Goal: Find specific page/section: Find specific page/section

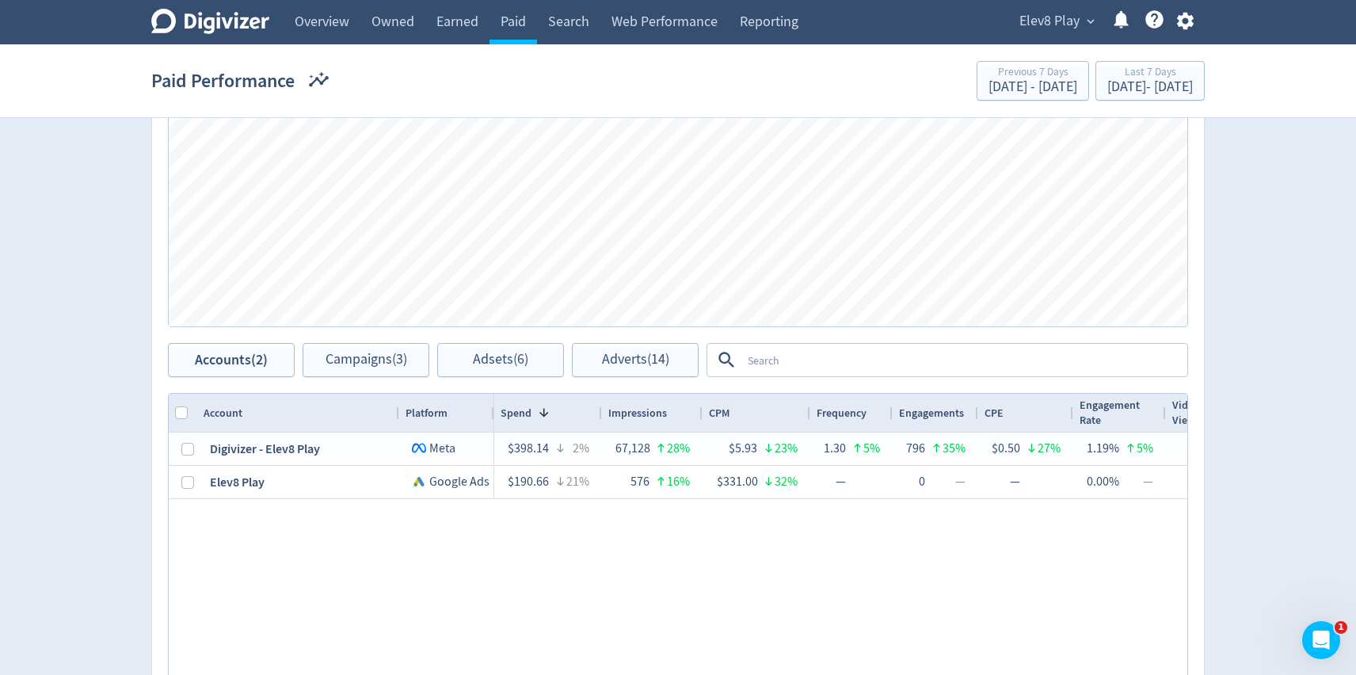
click at [1023, 23] on span "Elev8 Play" at bounding box center [1050, 21] width 60 height 25
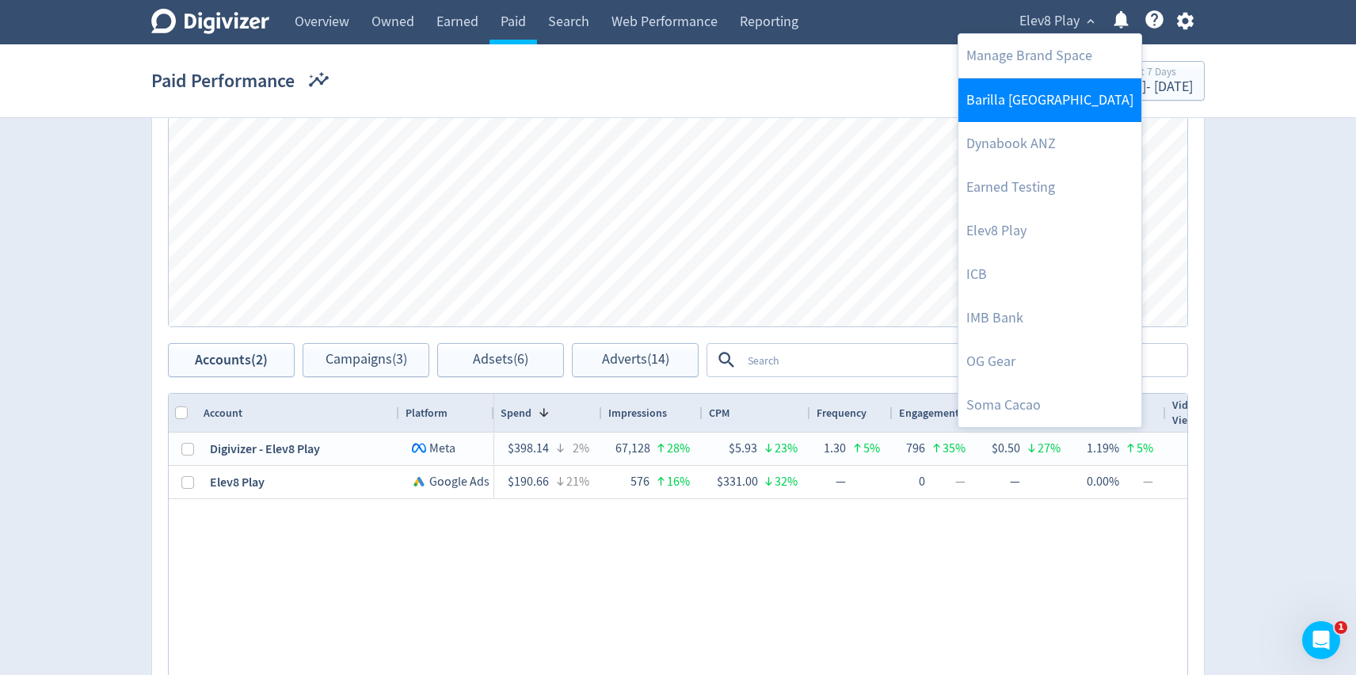
click at [1042, 105] on link "Barilla [GEOGRAPHIC_DATA]" at bounding box center [1050, 100] width 183 height 44
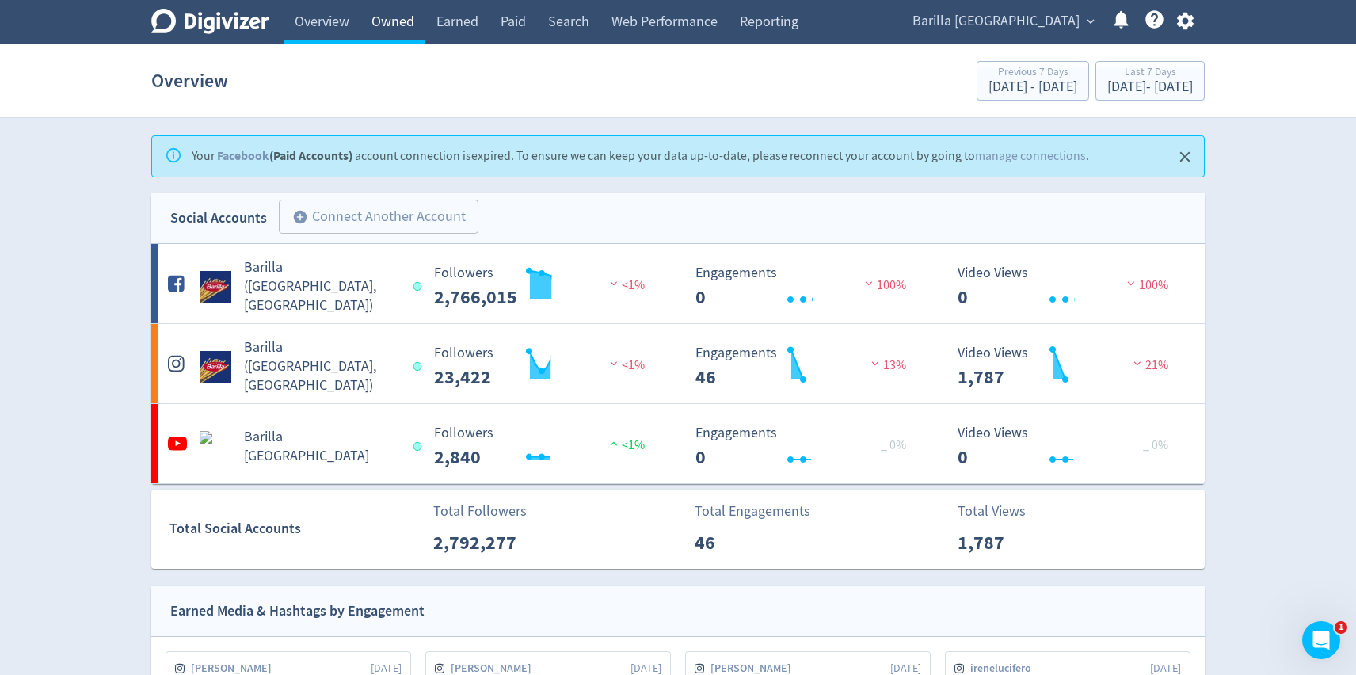
click at [381, 16] on link "Owned" at bounding box center [392, 22] width 65 height 44
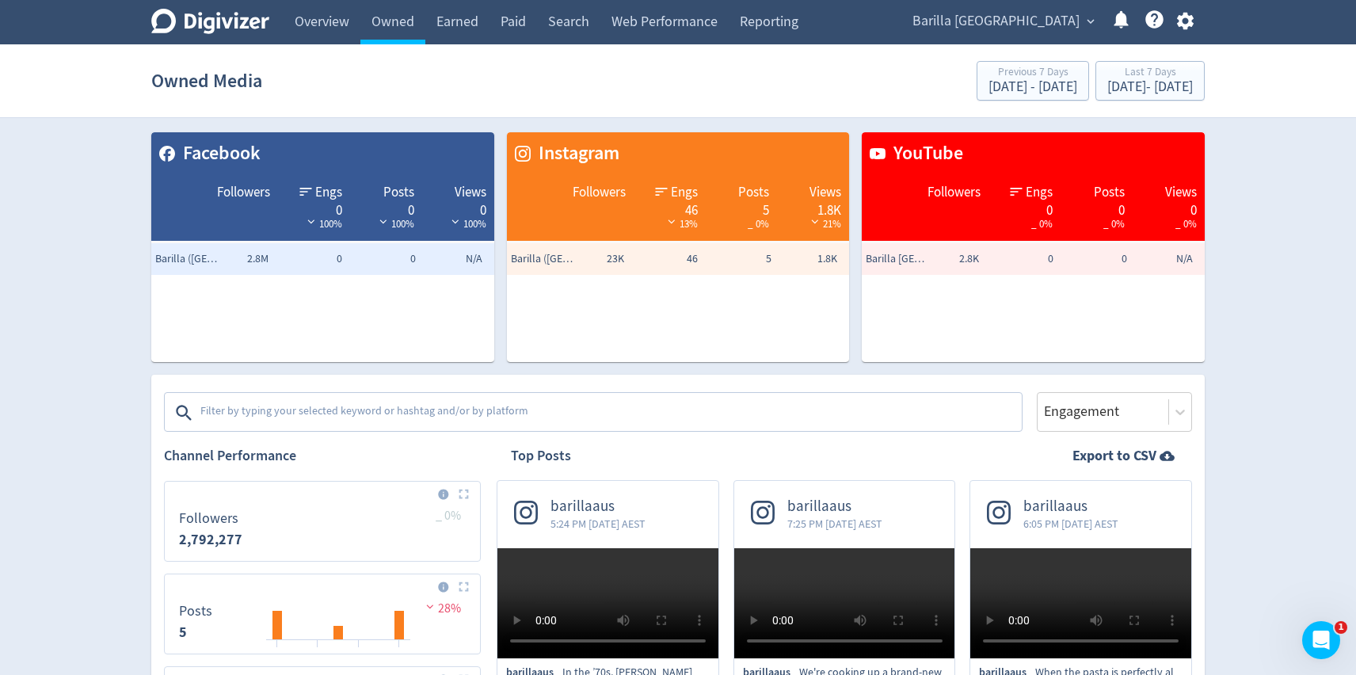
click at [367, 410] on textarea at bounding box center [610, 413] width 822 height 32
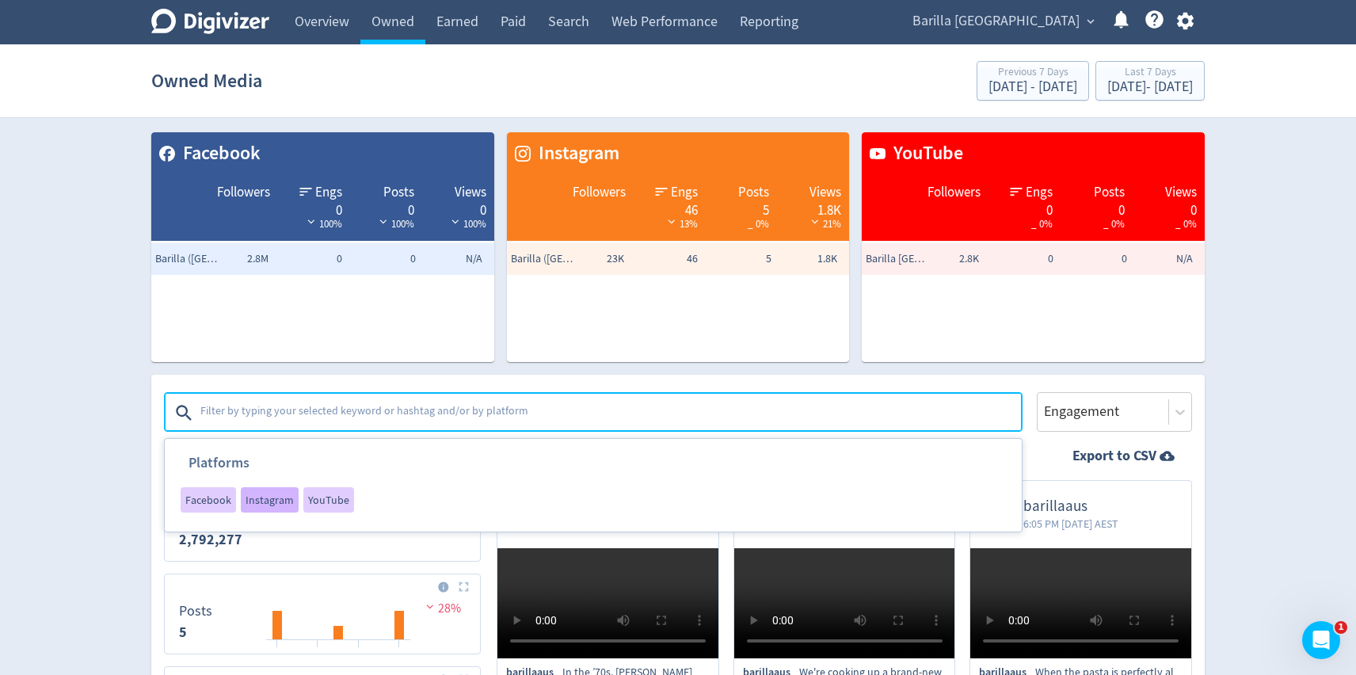
click at [276, 497] on span "Instagram" at bounding box center [270, 499] width 48 height 11
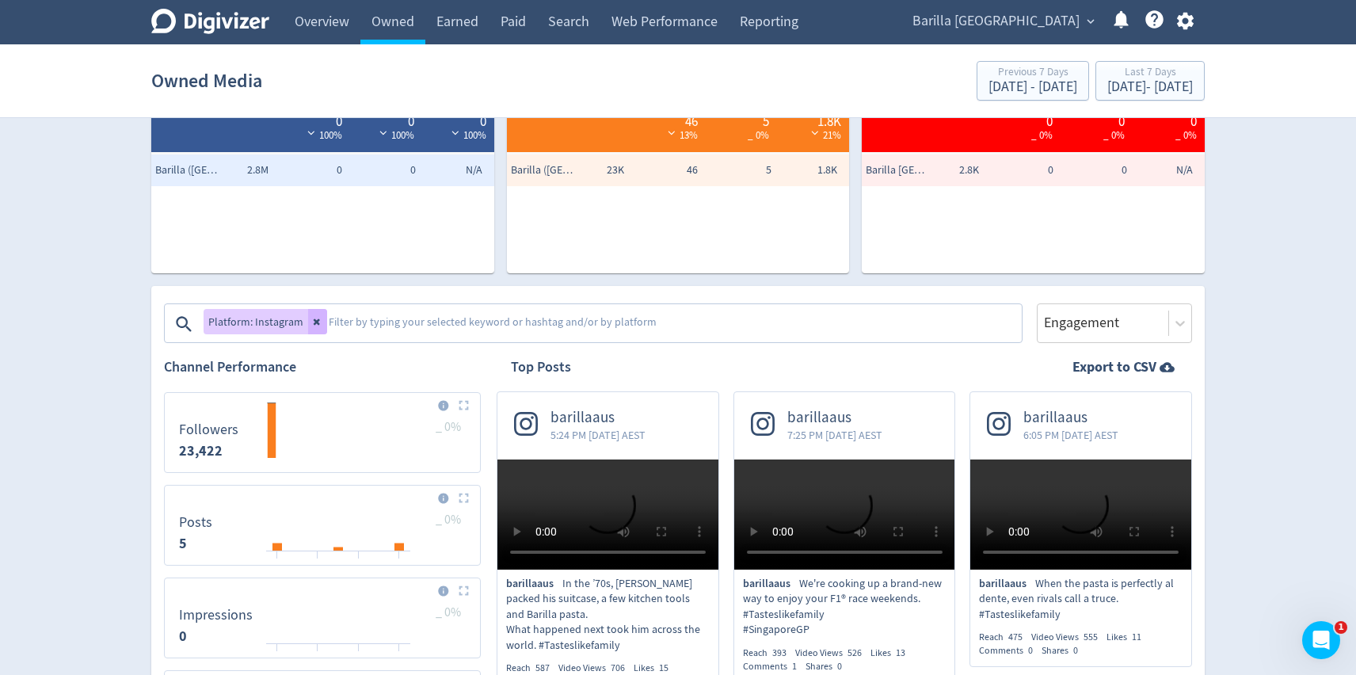
scroll to position [124, 0]
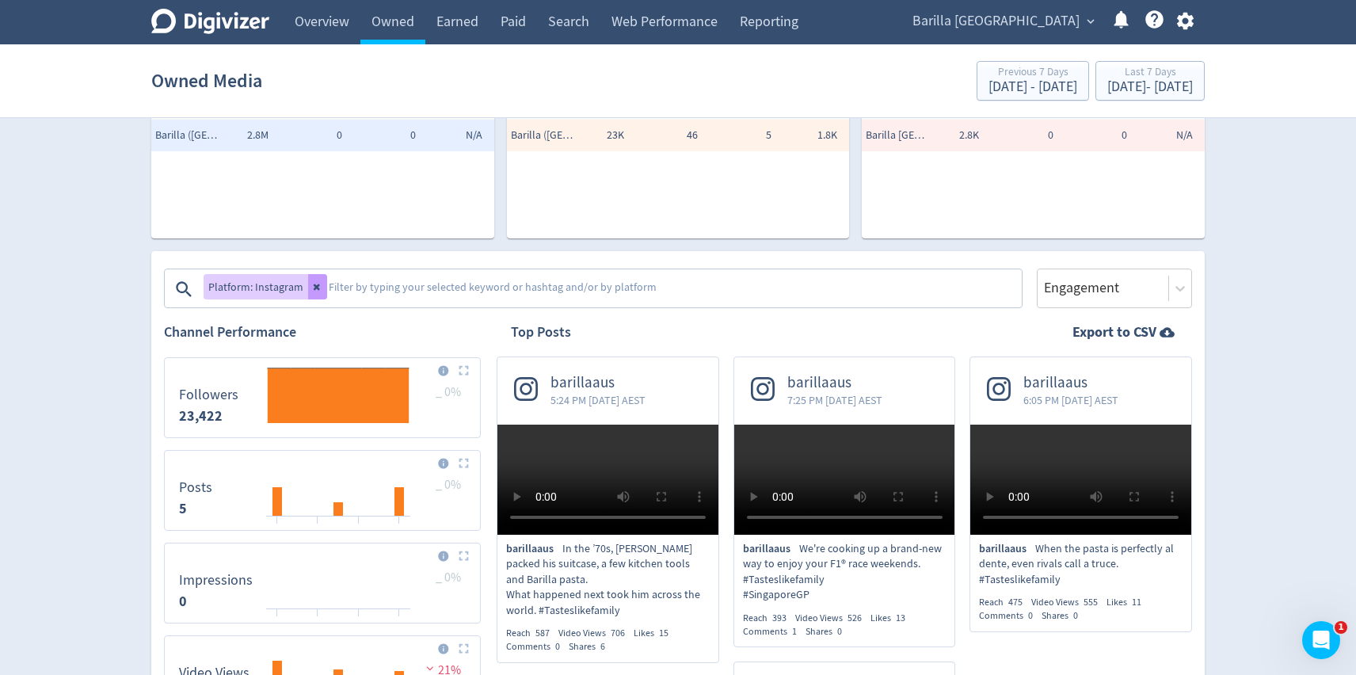
click at [319, 295] on button at bounding box center [317, 286] width 19 height 25
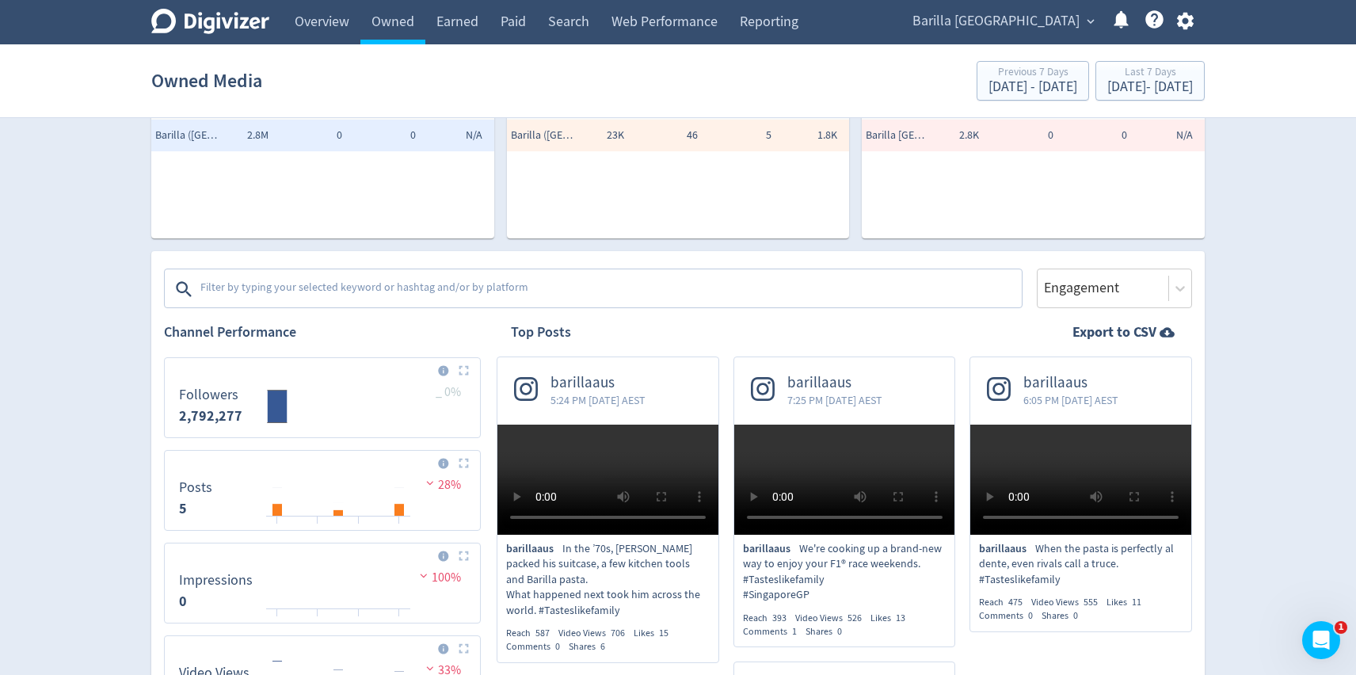
click at [335, 297] on textarea at bounding box center [610, 289] width 822 height 32
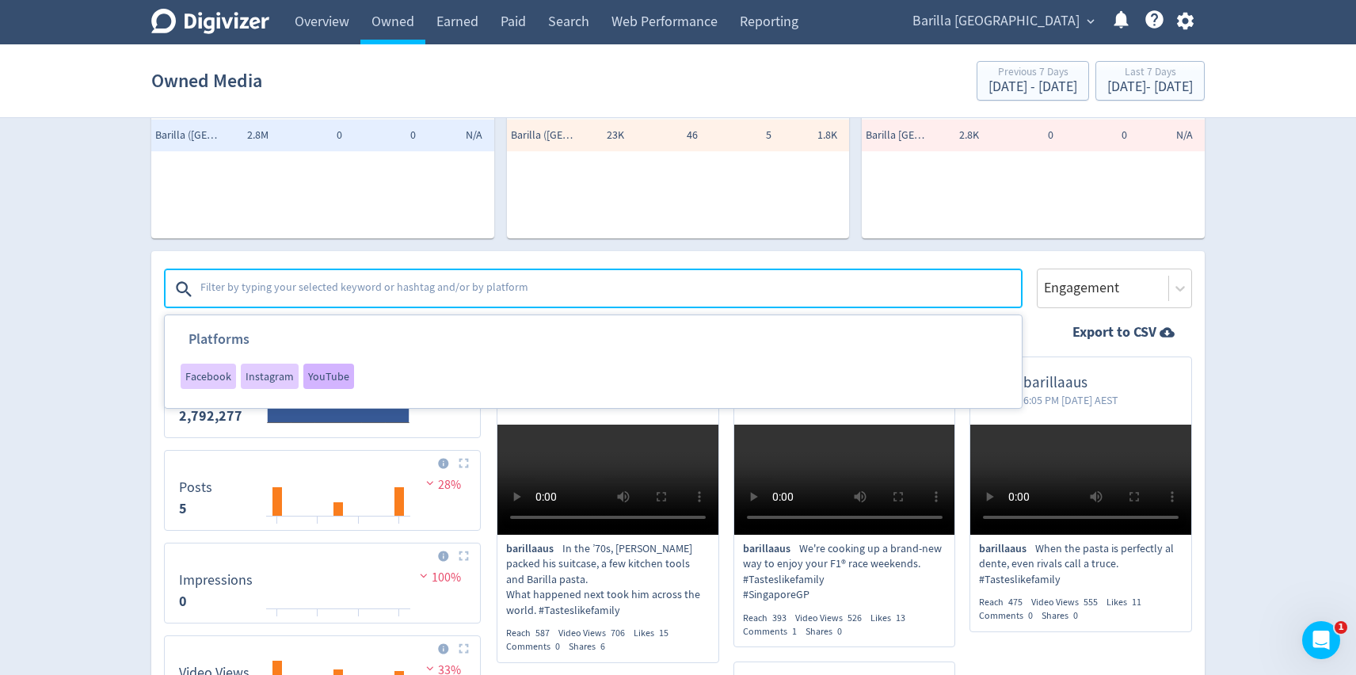
click at [335, 378] on span "YouTube" at bounding box center [328, 376] width 41 height 11
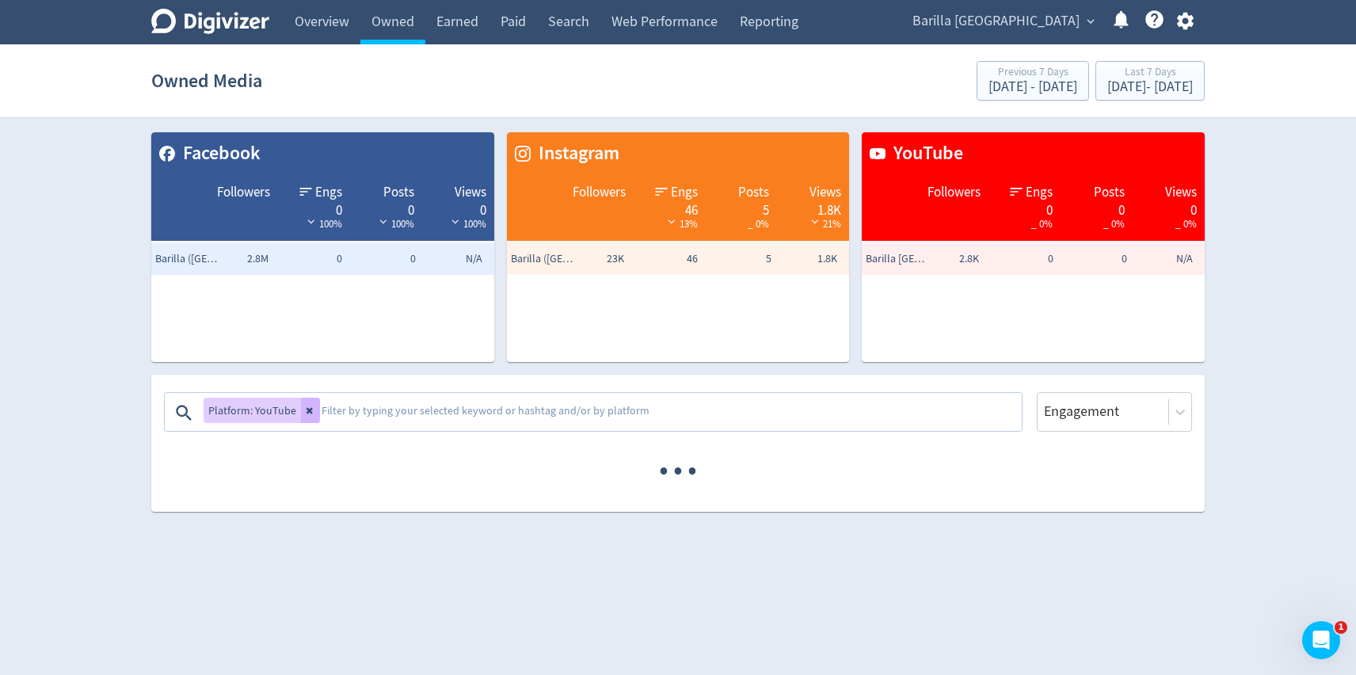
scroll to position [0, 0]
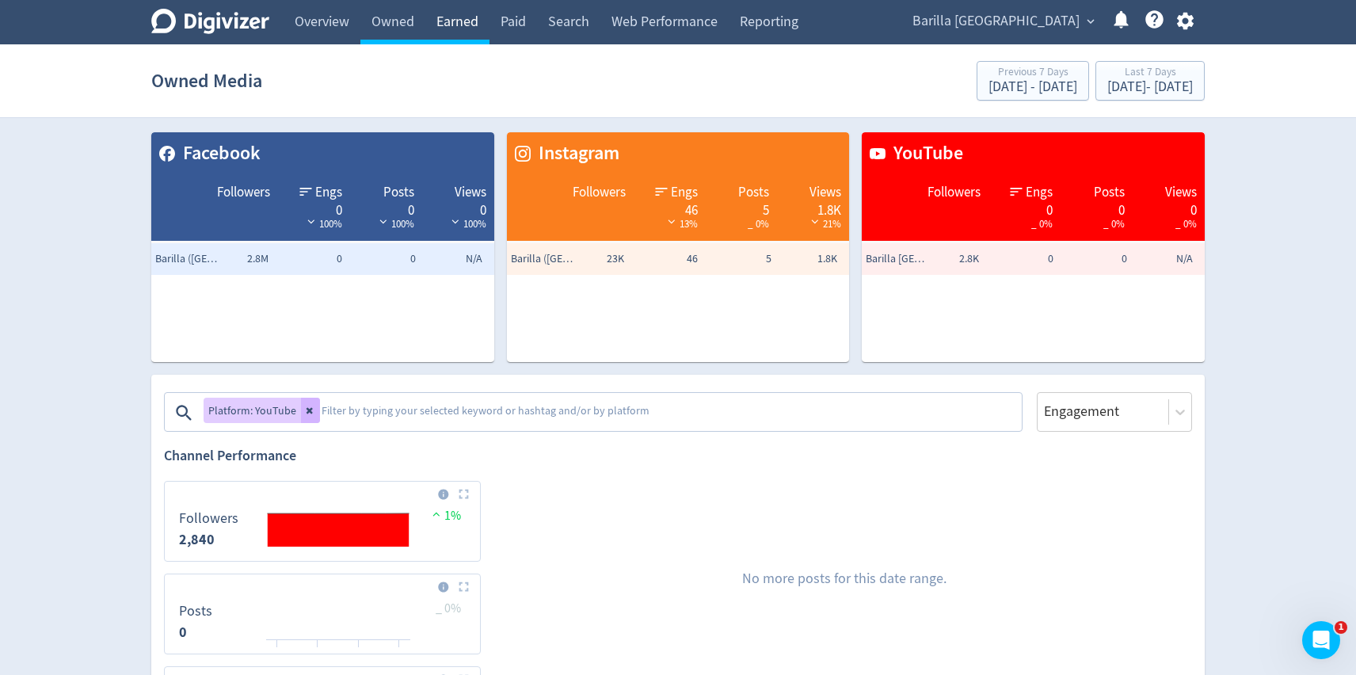
click at [476, 31] on link "Earned" at bounding box center [457, 22] width 64 height 44
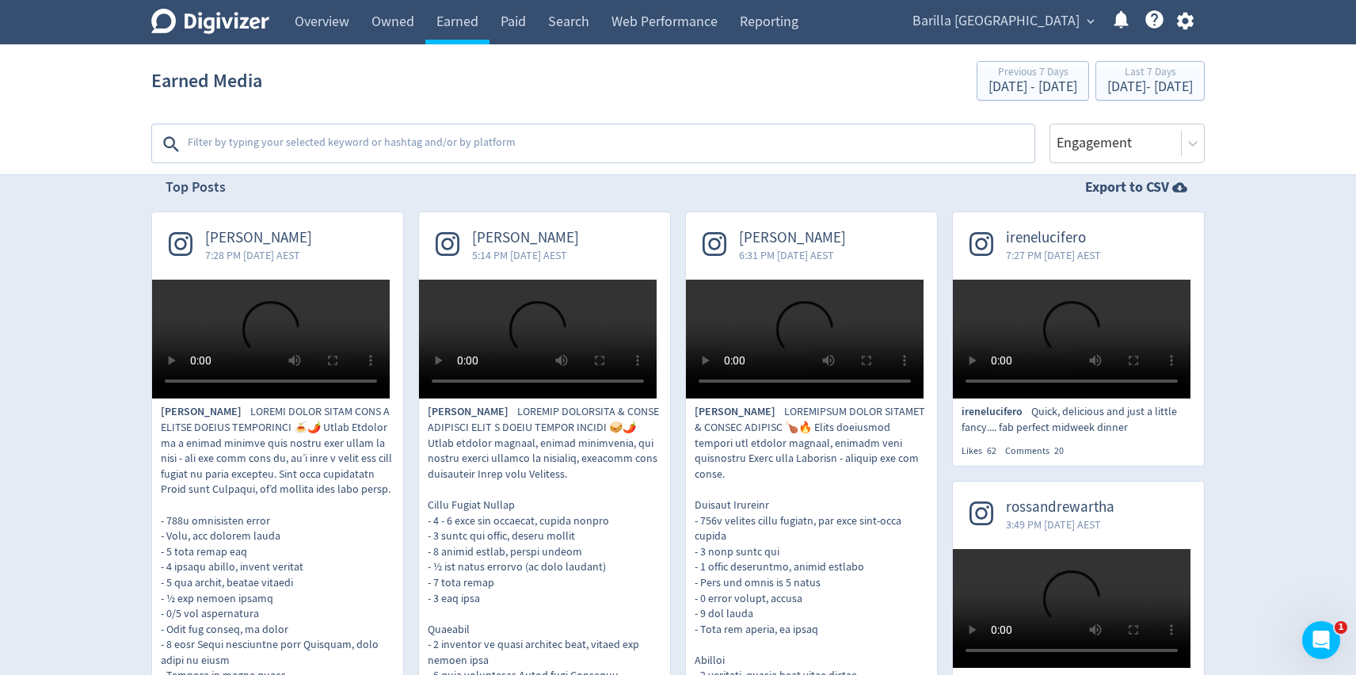
scroll to position [328, 0]
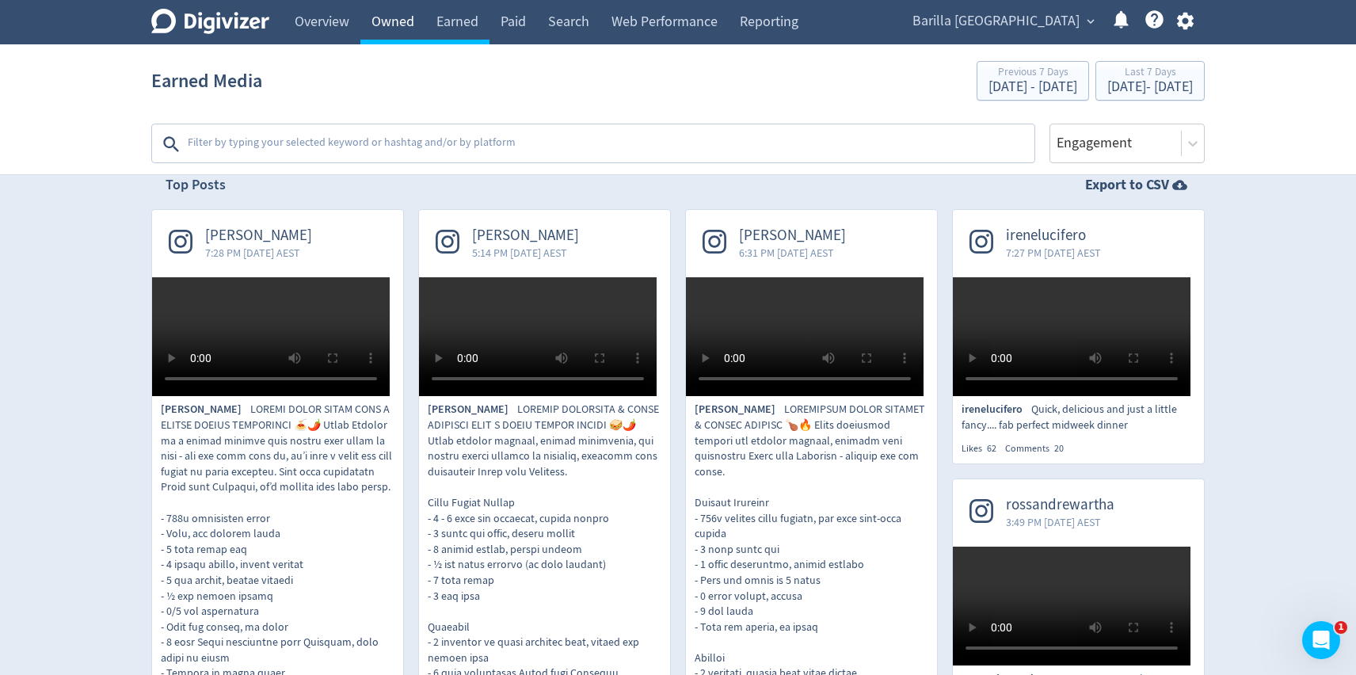
click at [402, 22] on link "Owned" at bounding box center [392, 22] width 65 height 44
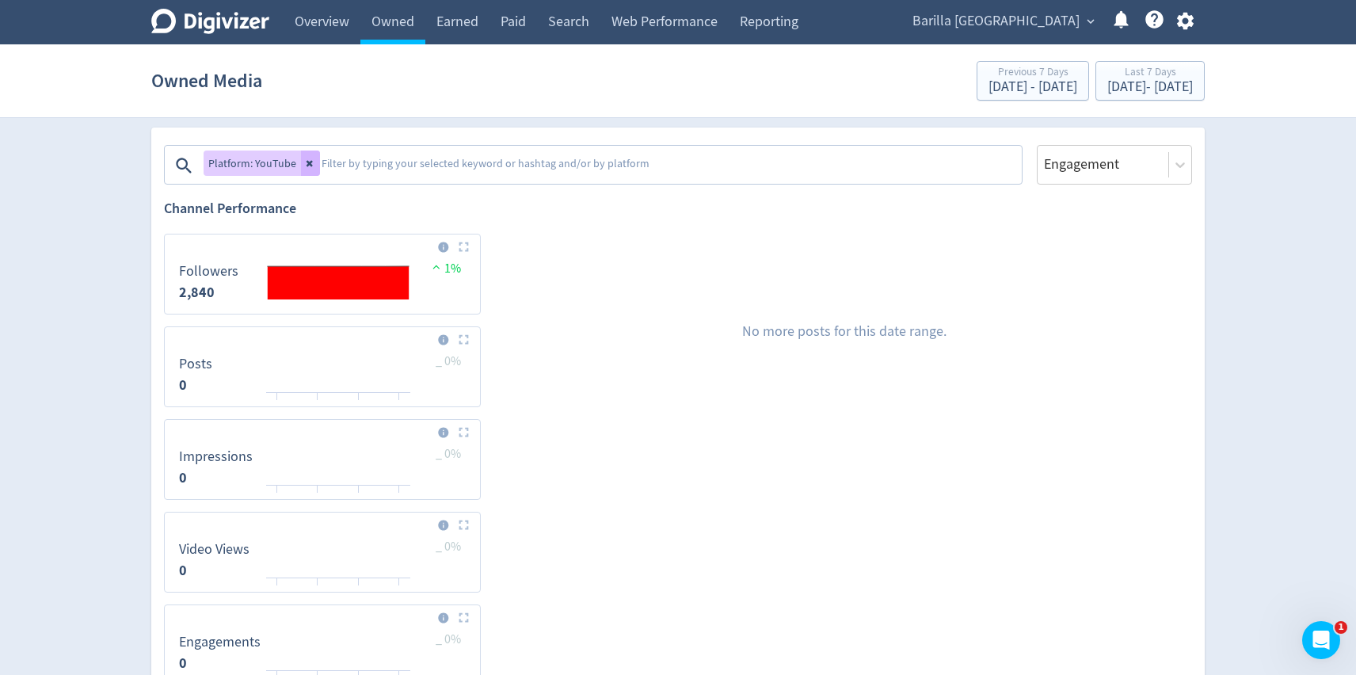
scroll to position [250, 0]
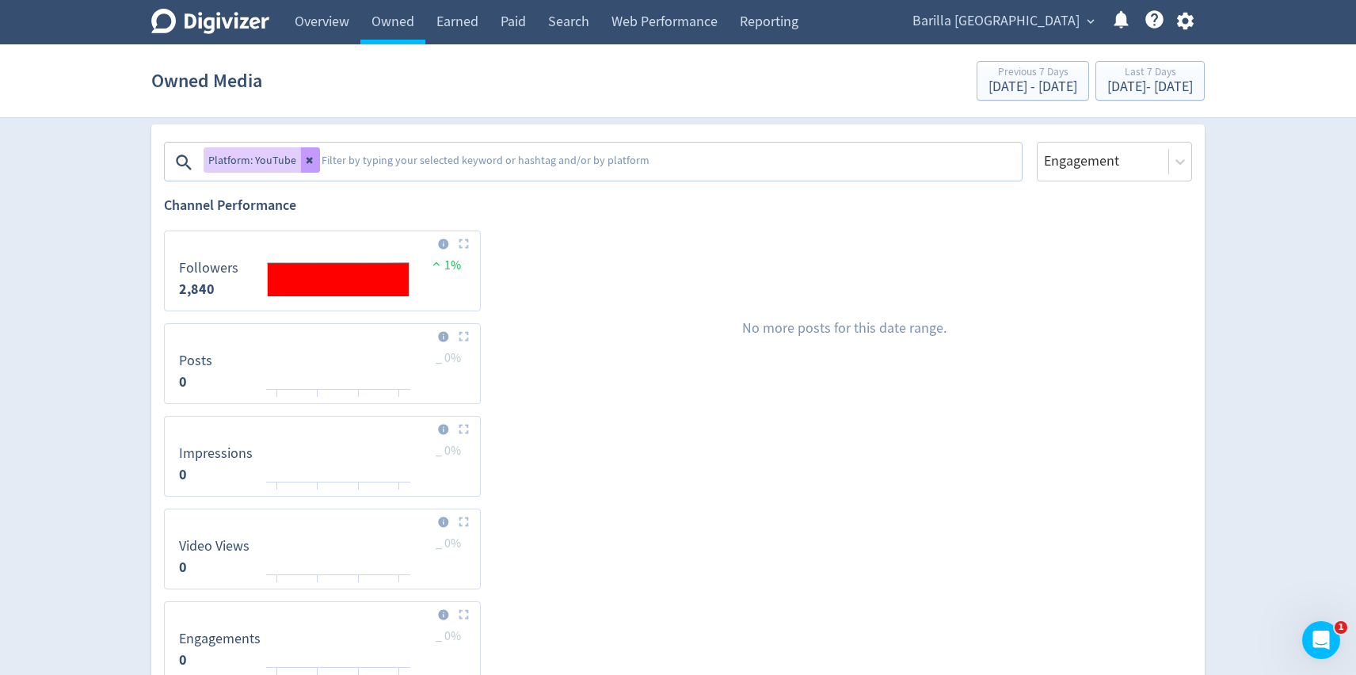
click at [304, 172] on button at bounding box center [310, 159] width 19 height 25
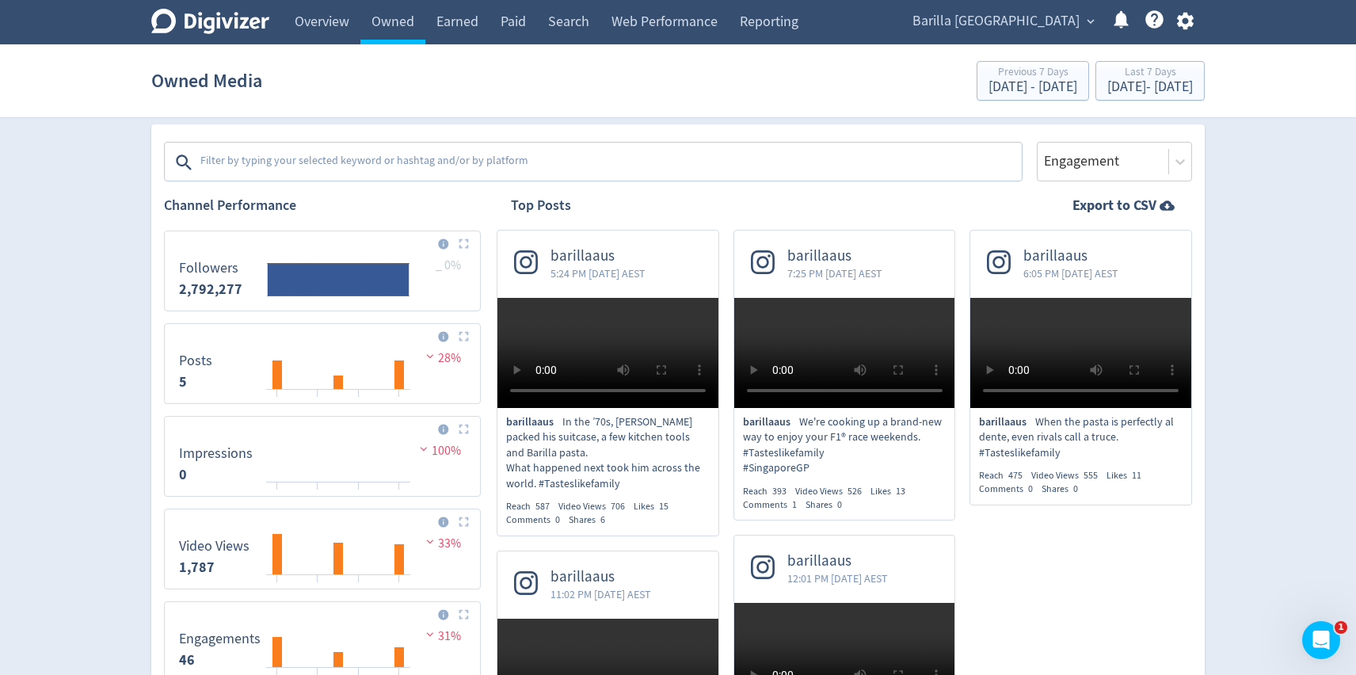
click at [1303, 332] on div "Digivizer Logo [PERSON_NAME] Logo Overview Owned Earned Paid Search Web Perform…" at bounding box center [678, 414] width 1356 height 1329
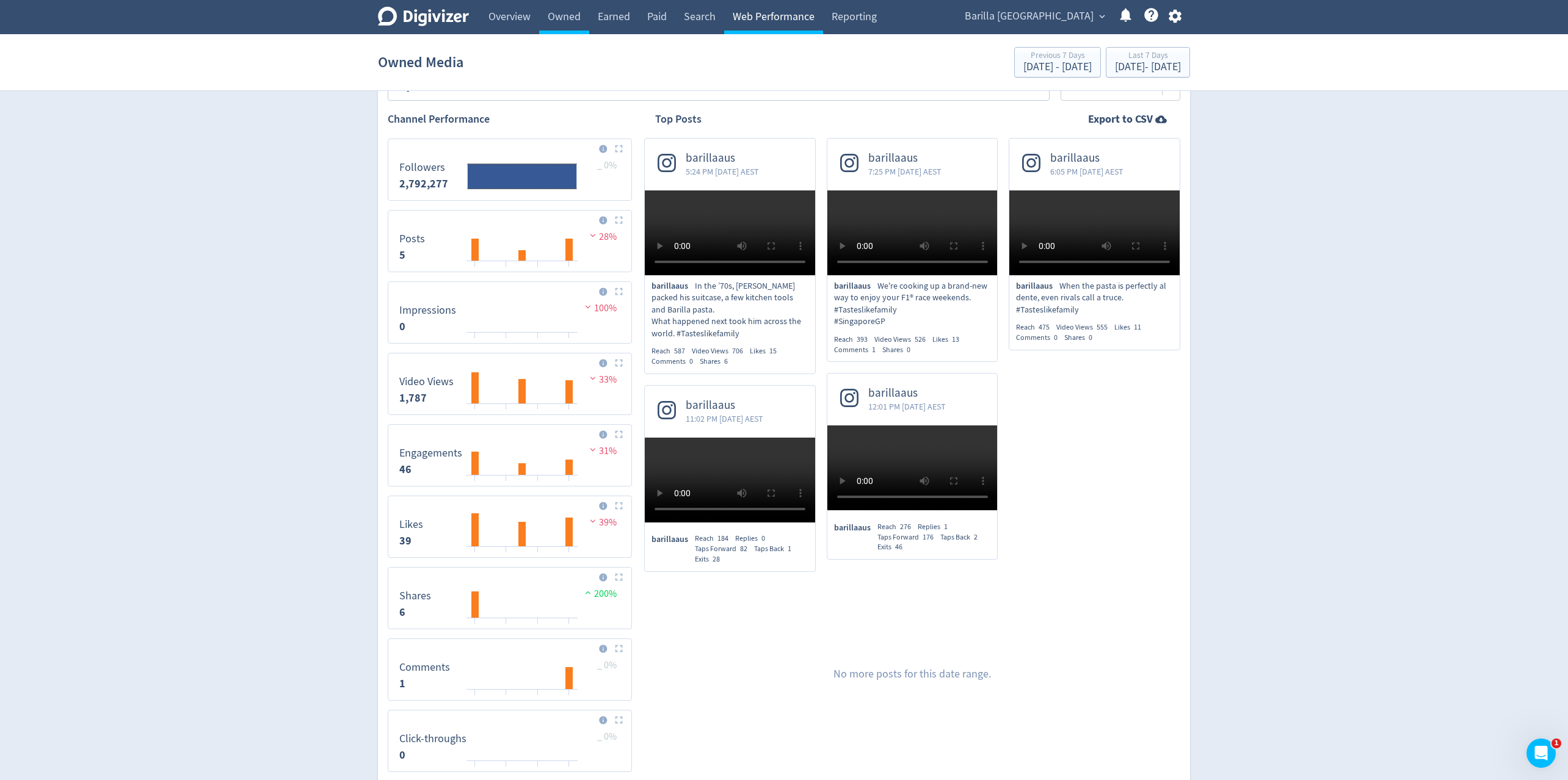
scroll to position [233, 0]
click at [625, 14] on link "Earned" at bounding box center [614, 17] width 49 height 34
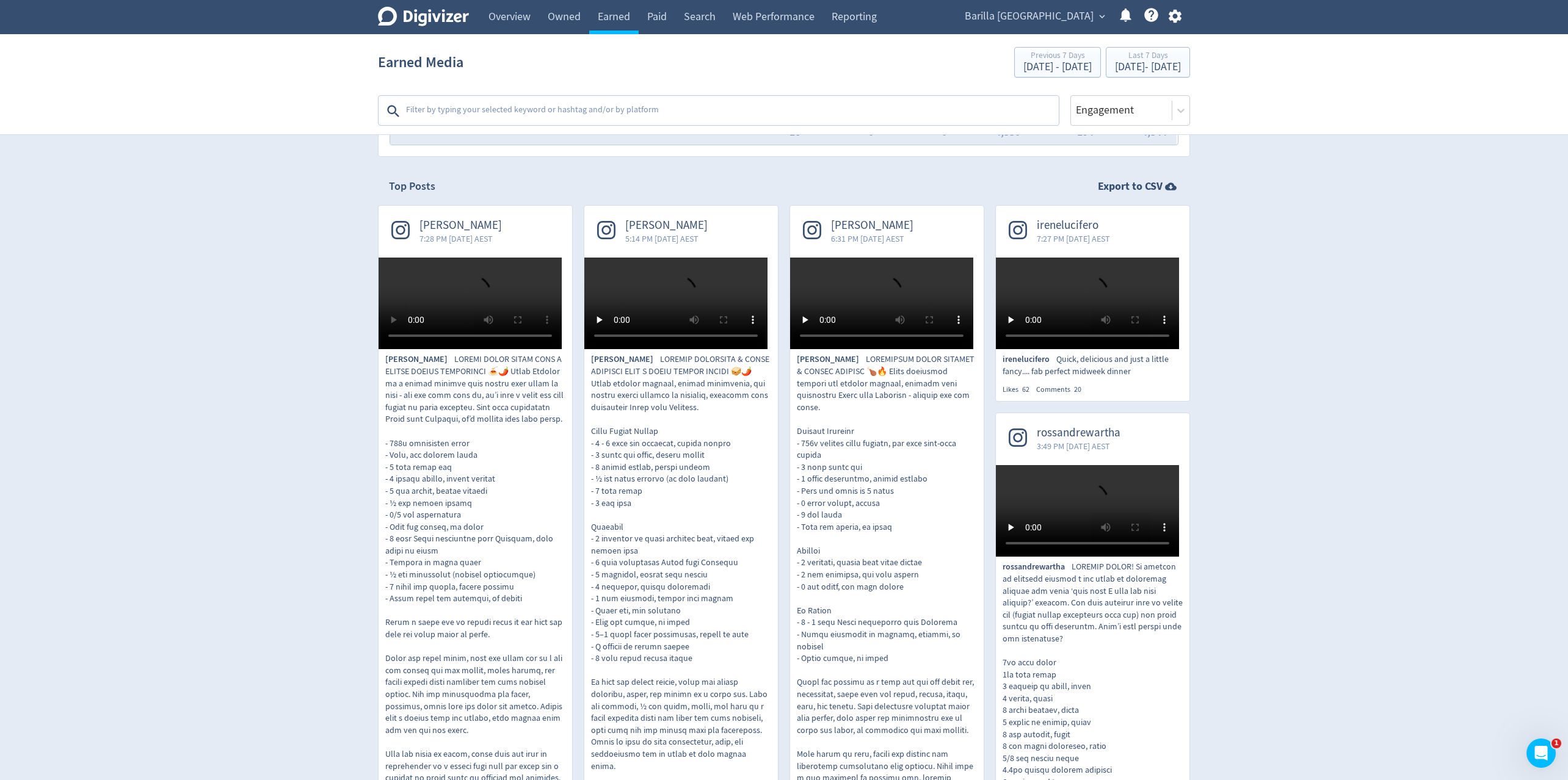
scroll to position [28, 0]
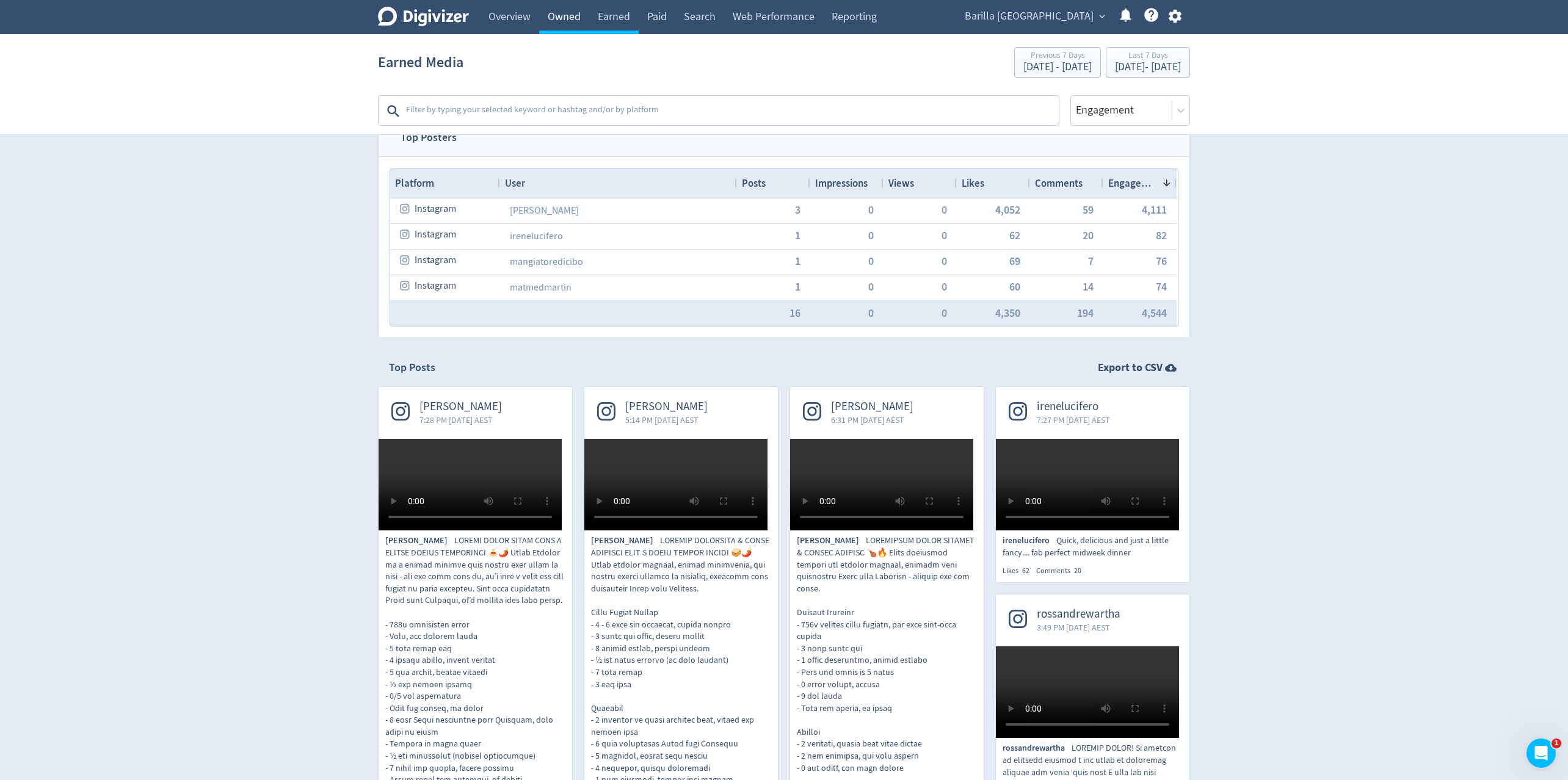
click at [577, 17] on link "Owned" at bounding box center [564, 17] width 50 height 34
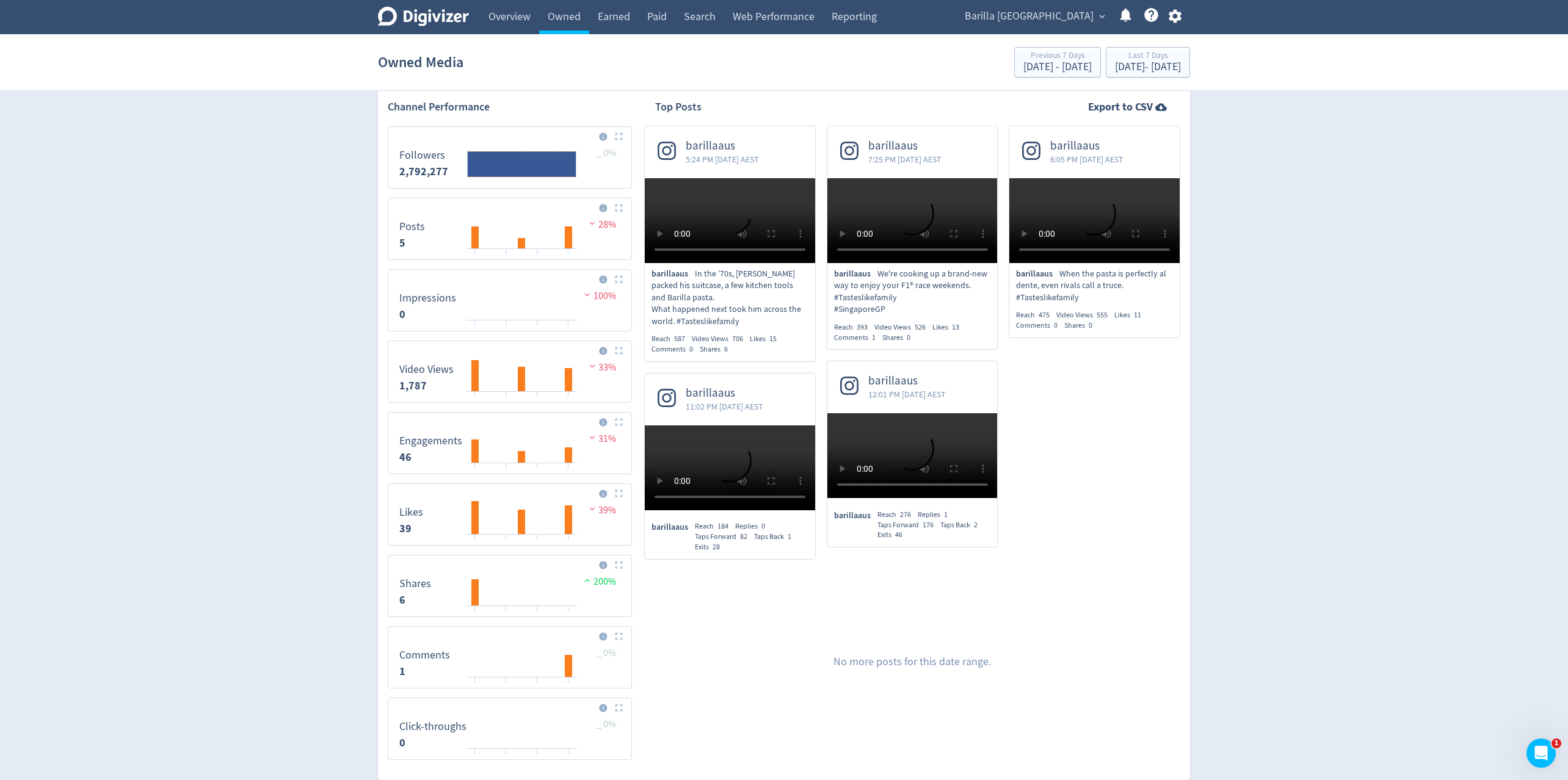
scroll to position [427, 0]
